Goal: Task Accomplishment & Management: Use online tool/utility

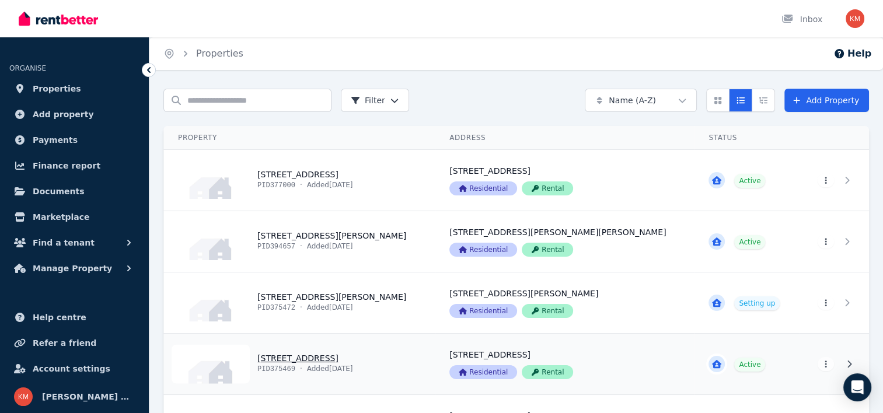
click at [336, 357] on link "View property details" at bounding box center [299, 364] width 271 height 61
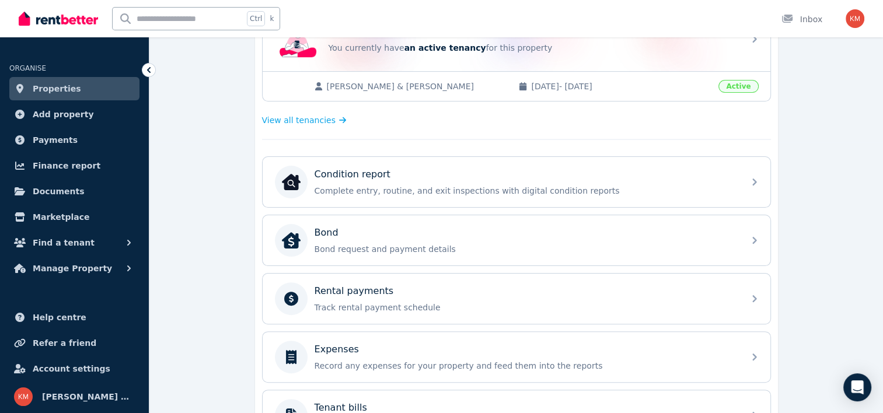
scroll to position [299, 0]
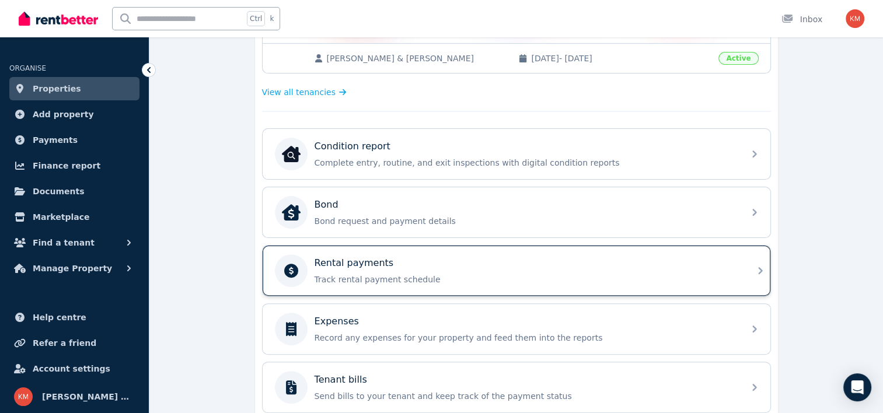
click at [397, 260] on div "Rental payments" at bounding box center [526, 263] width 423 height 14
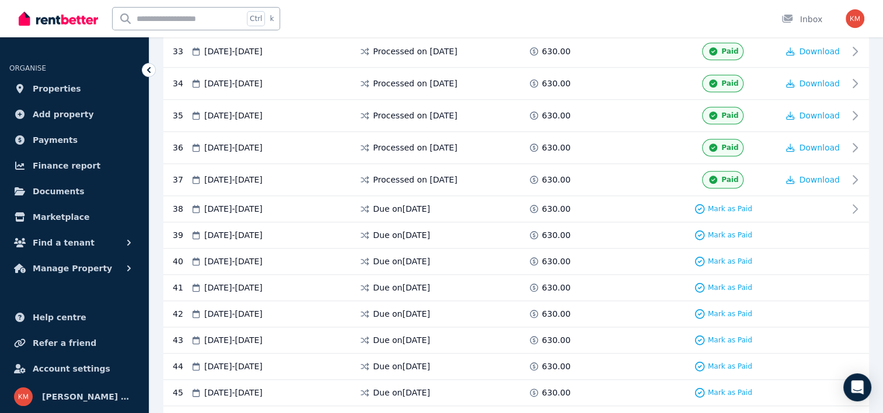
scroll to position [1289, 0]
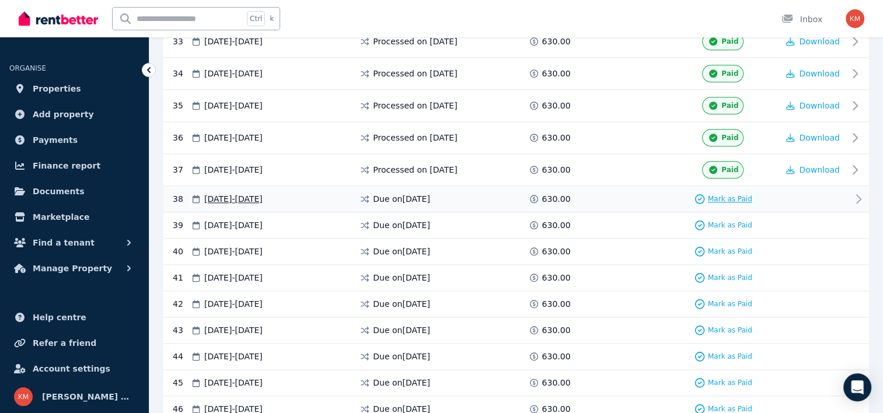
click at [741, 194] on span "Mark as Paid" at bounding box center [730, 198] width 44 height 9
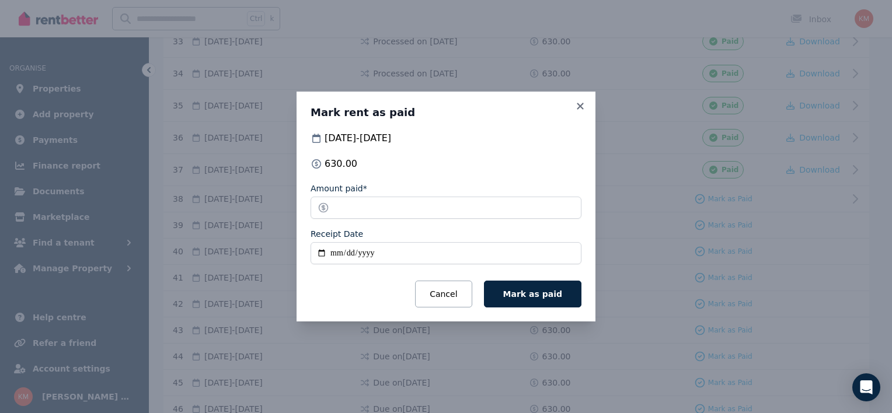
click at [320, 255] on input "Receipt Date" at bounding box center [446, 253] width 271 height 22
type input "**********"
click at [530, 297] on span "Mark as paid" at bounding box center [532, 294] width 59 height 9
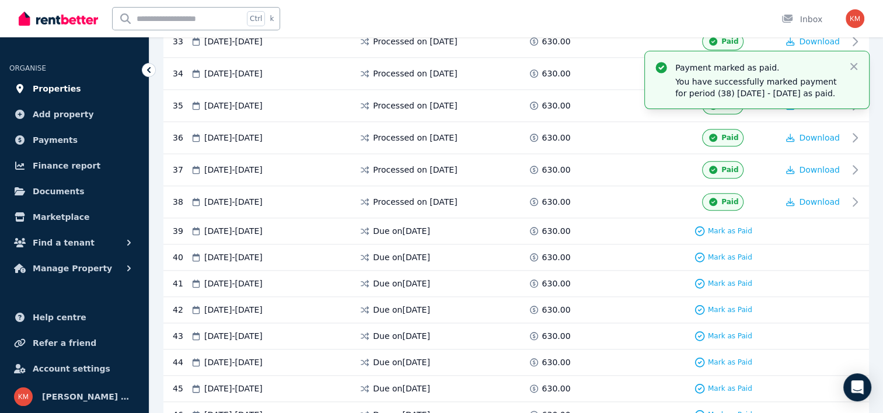
click at [96, 86] on link "Properties" at bounding box center [74, 88] width 130 height 23
